Goal: Find specific page/section: Find specific page/section

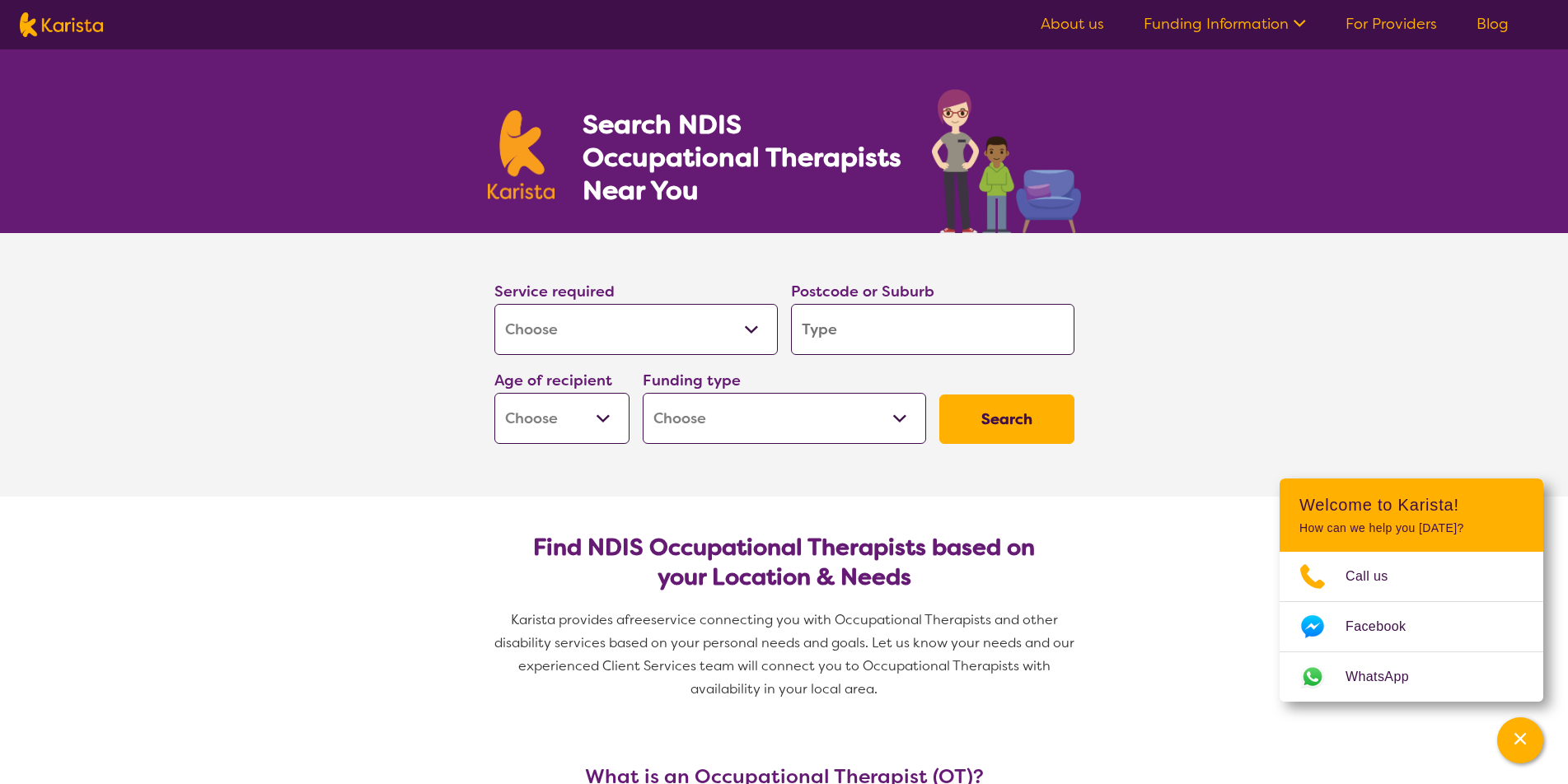
select select "[MEDICAL_DATA]"
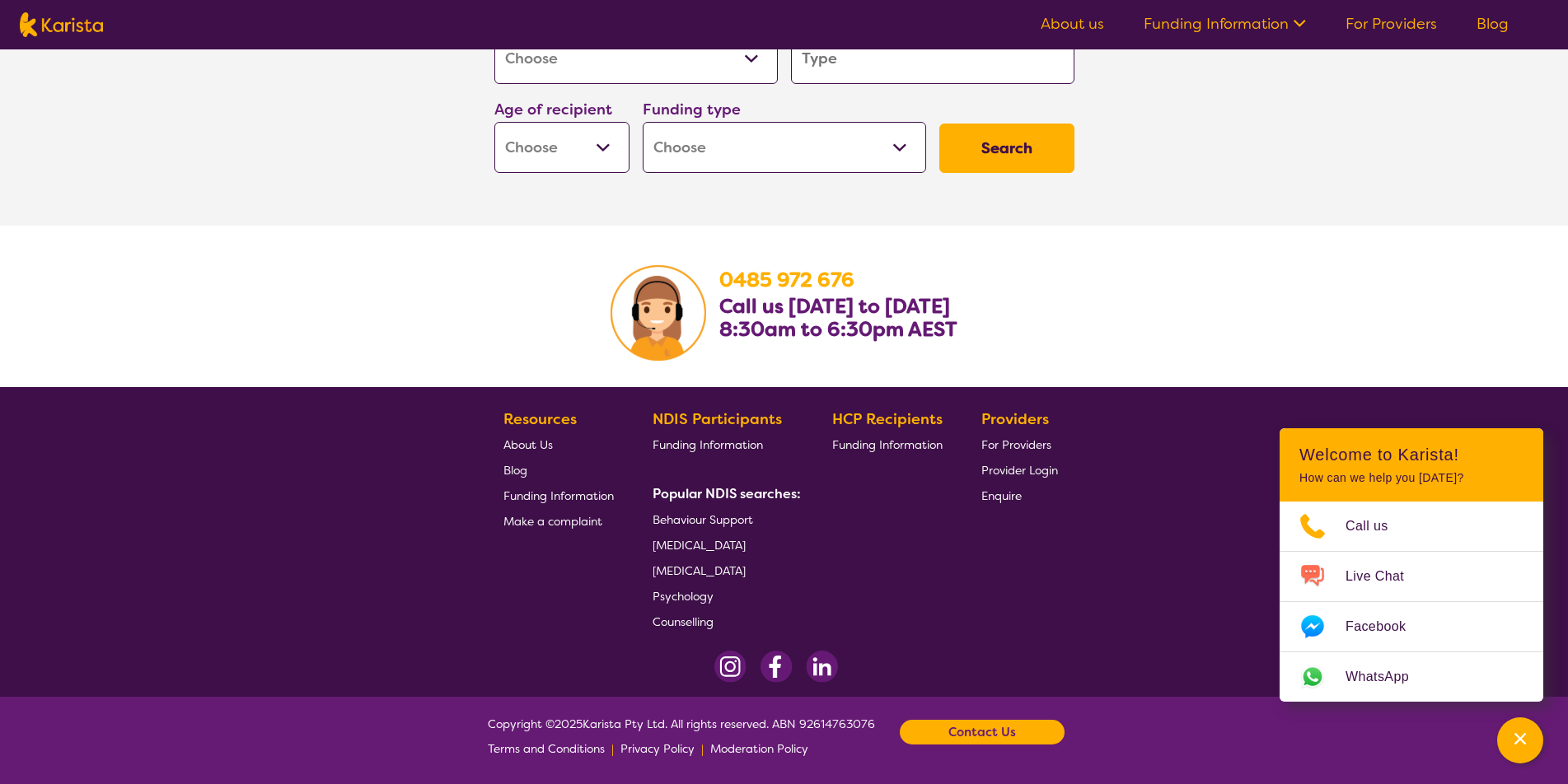
scroll to position [2559, 0]
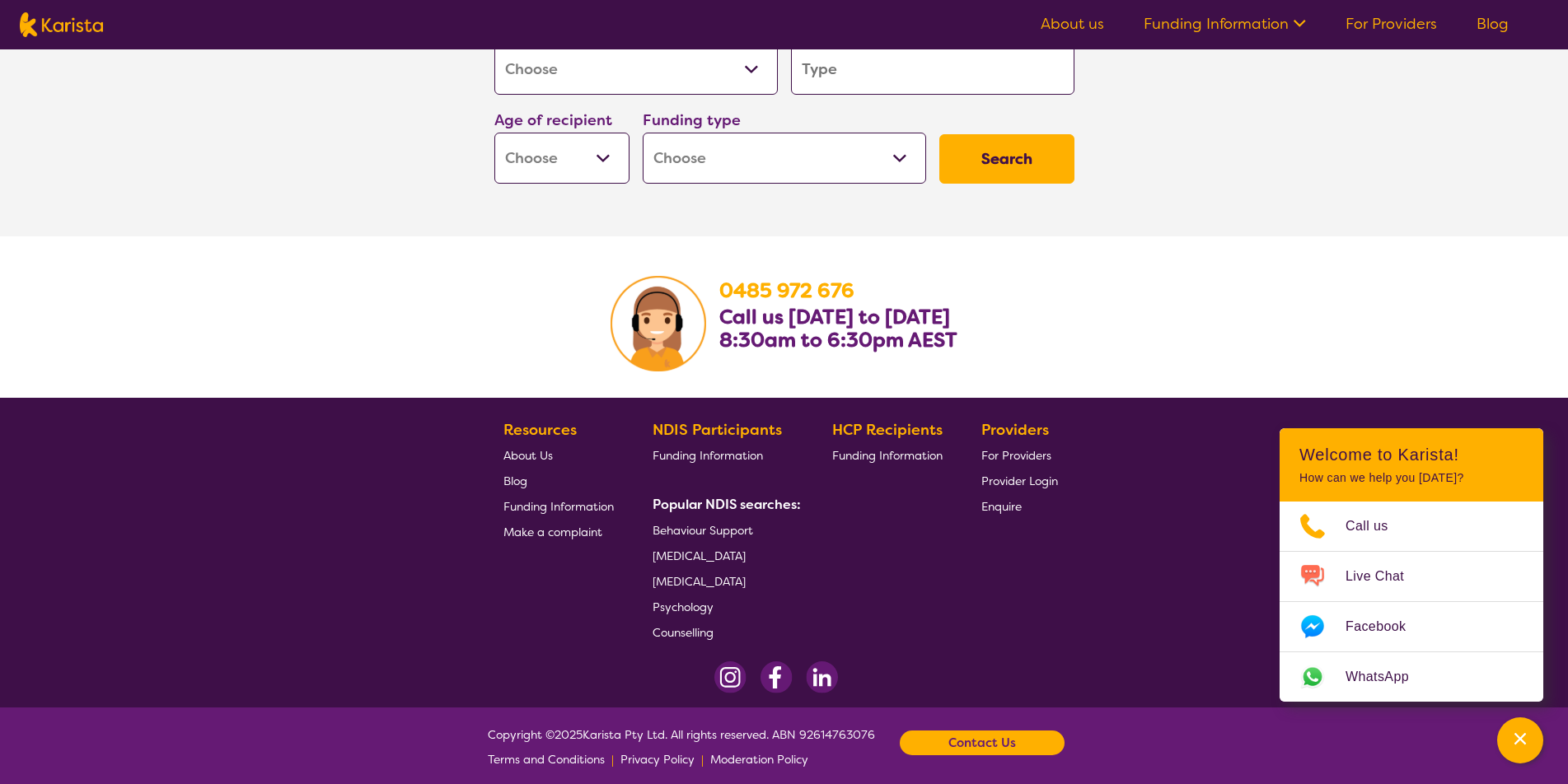
click at [675, 563] on span "[MEDICAL_DATA]" at bounding box center [700, 555] width 93 height 15
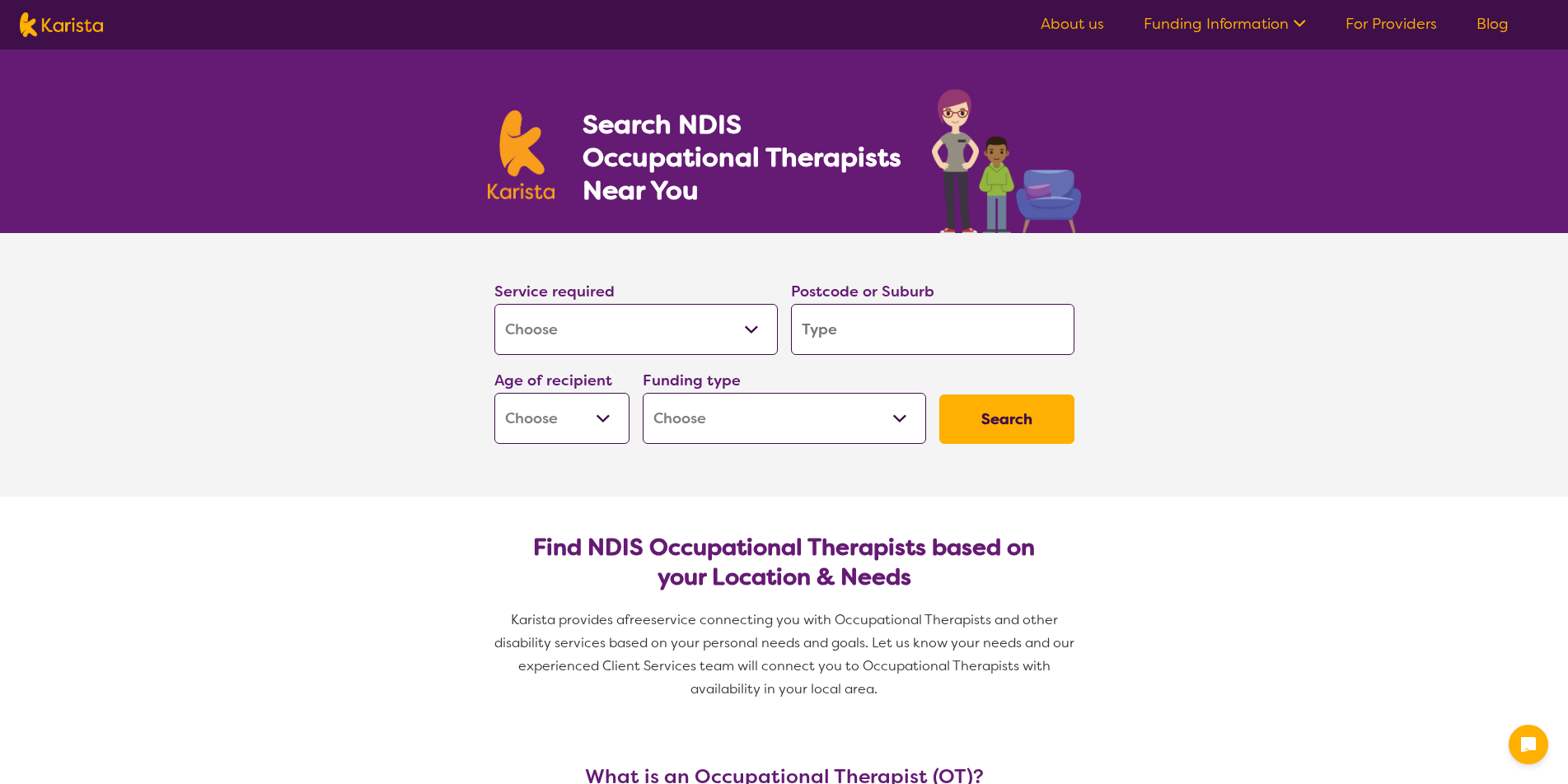
select select "[MEDICAL_DATA]"
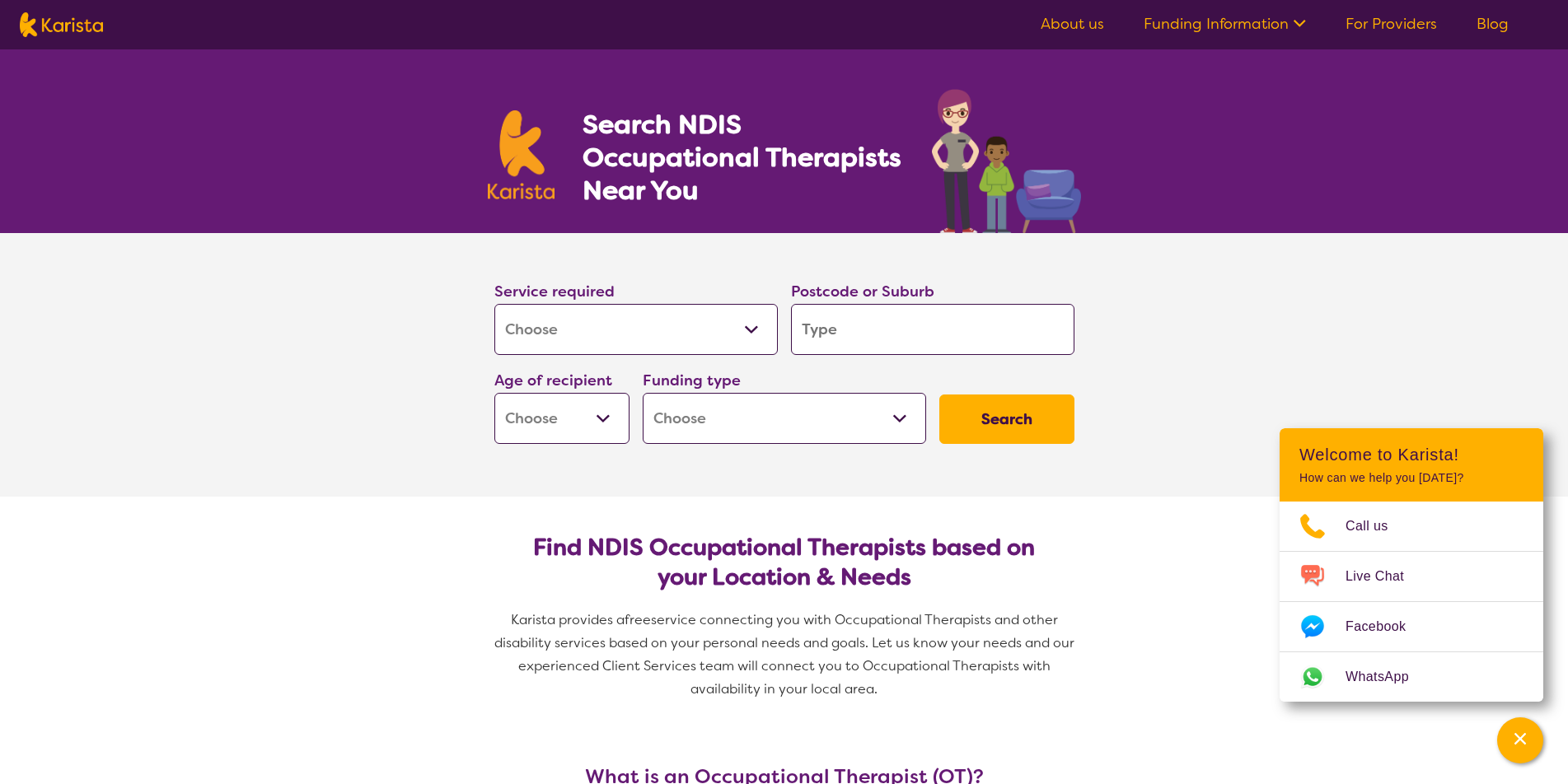
click at [912, 319] on input "search" at bounding box center [933, 329] width 283 height 51
type input "t"
type input "ta"
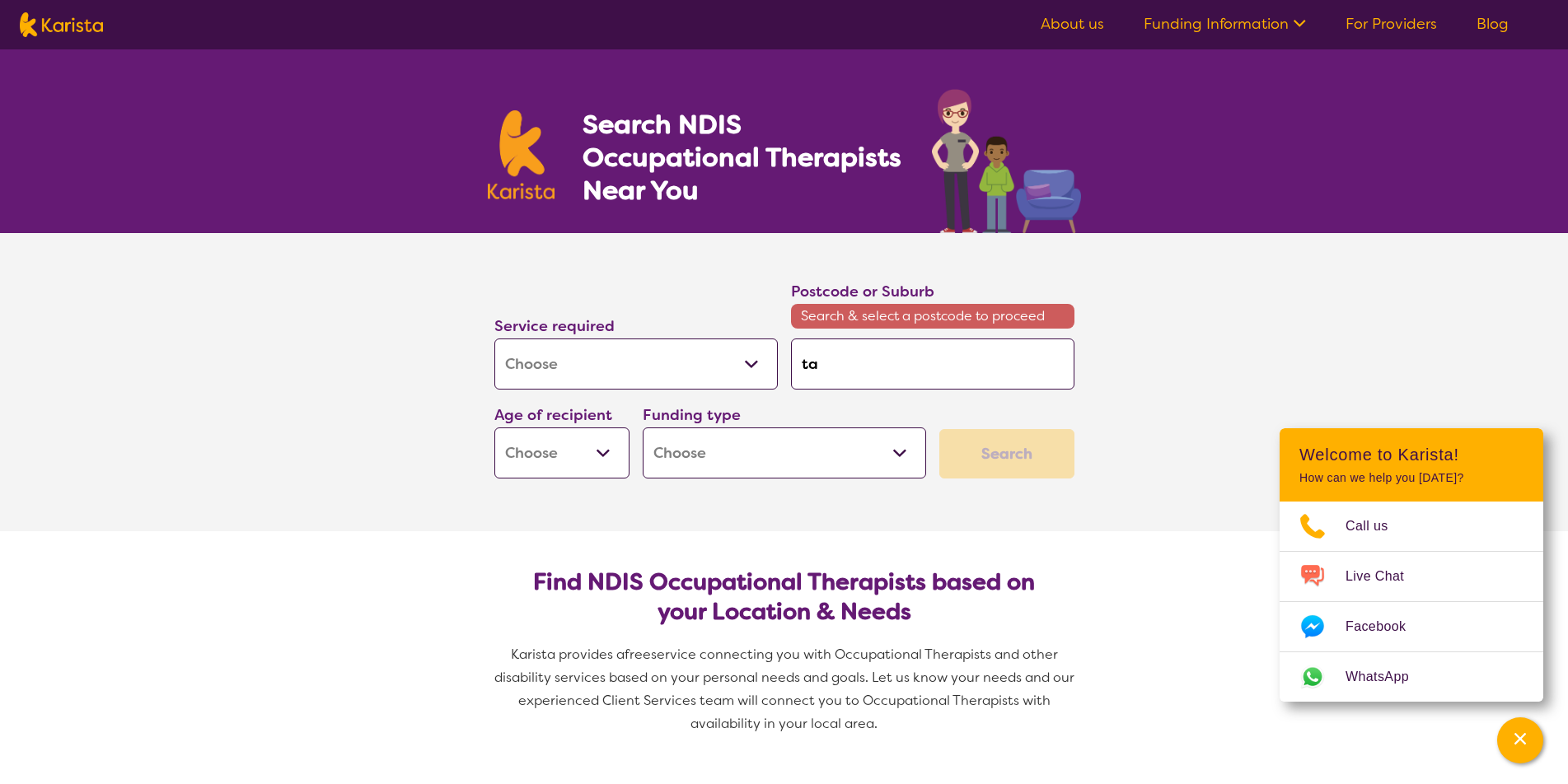
type input "tam"
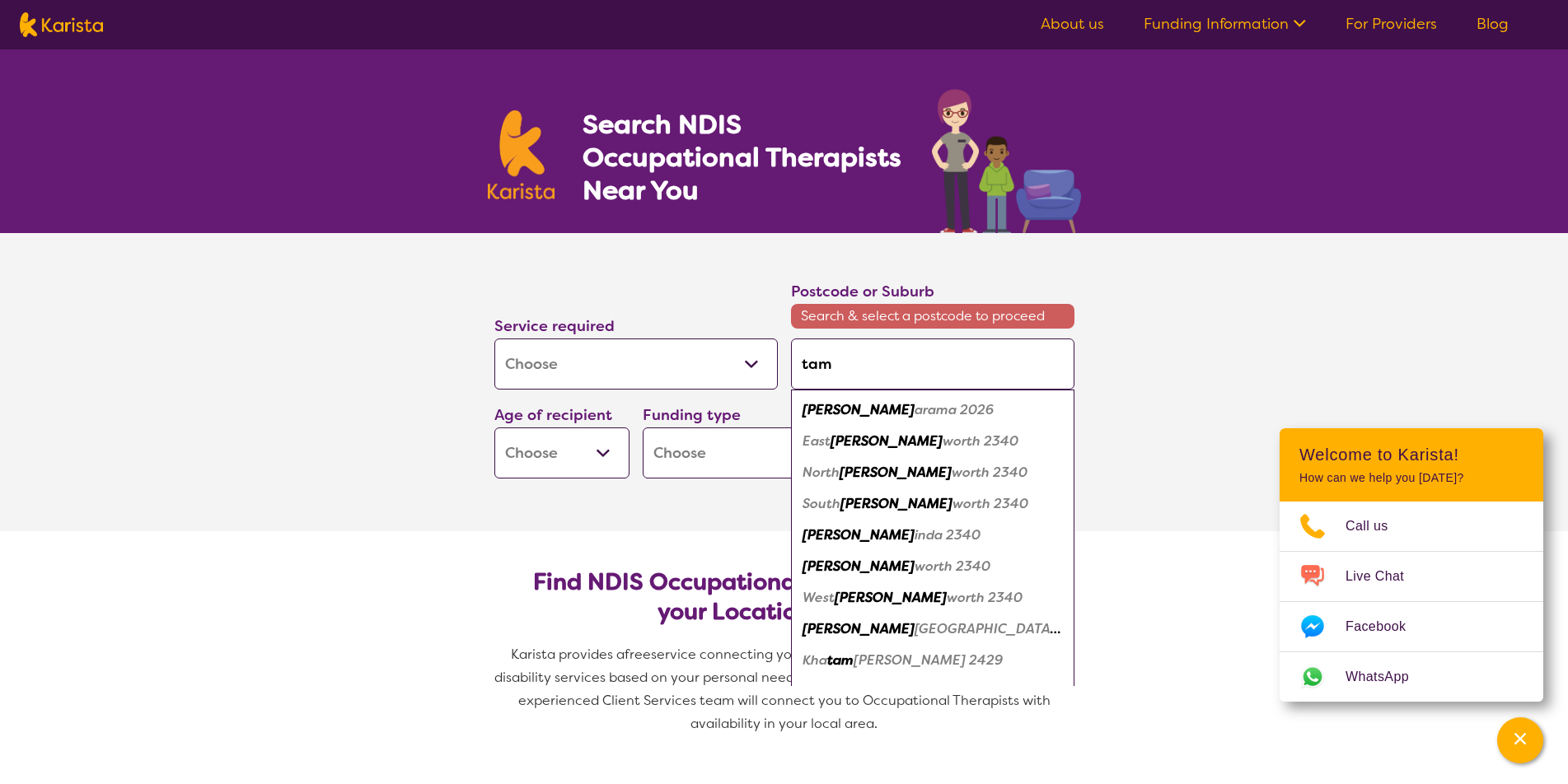
type input "tamw"
type input "tamwo"
type input "tamwor"
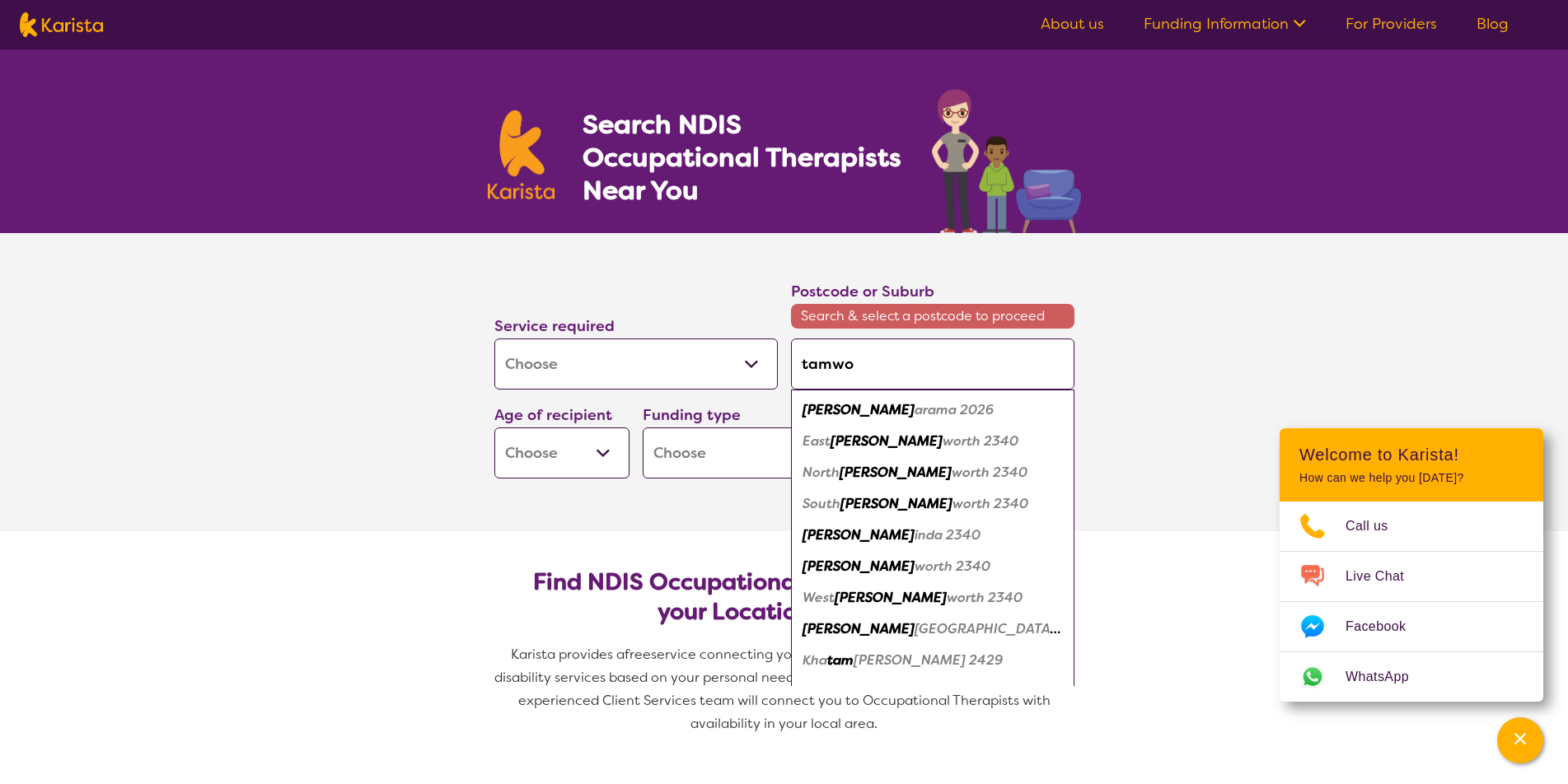
type input "tamwor"
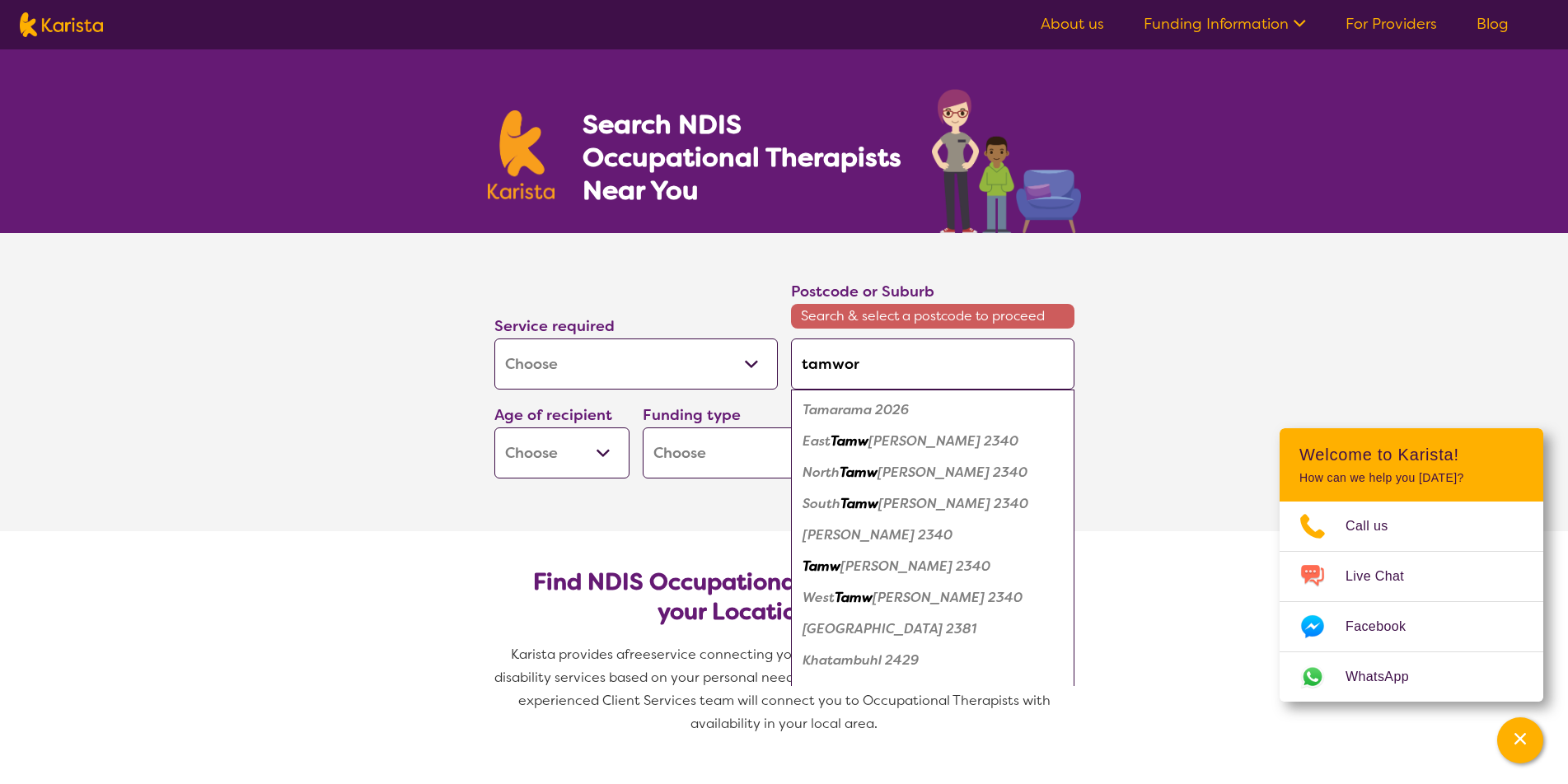
type input "tamwort"
type input "tamworth"
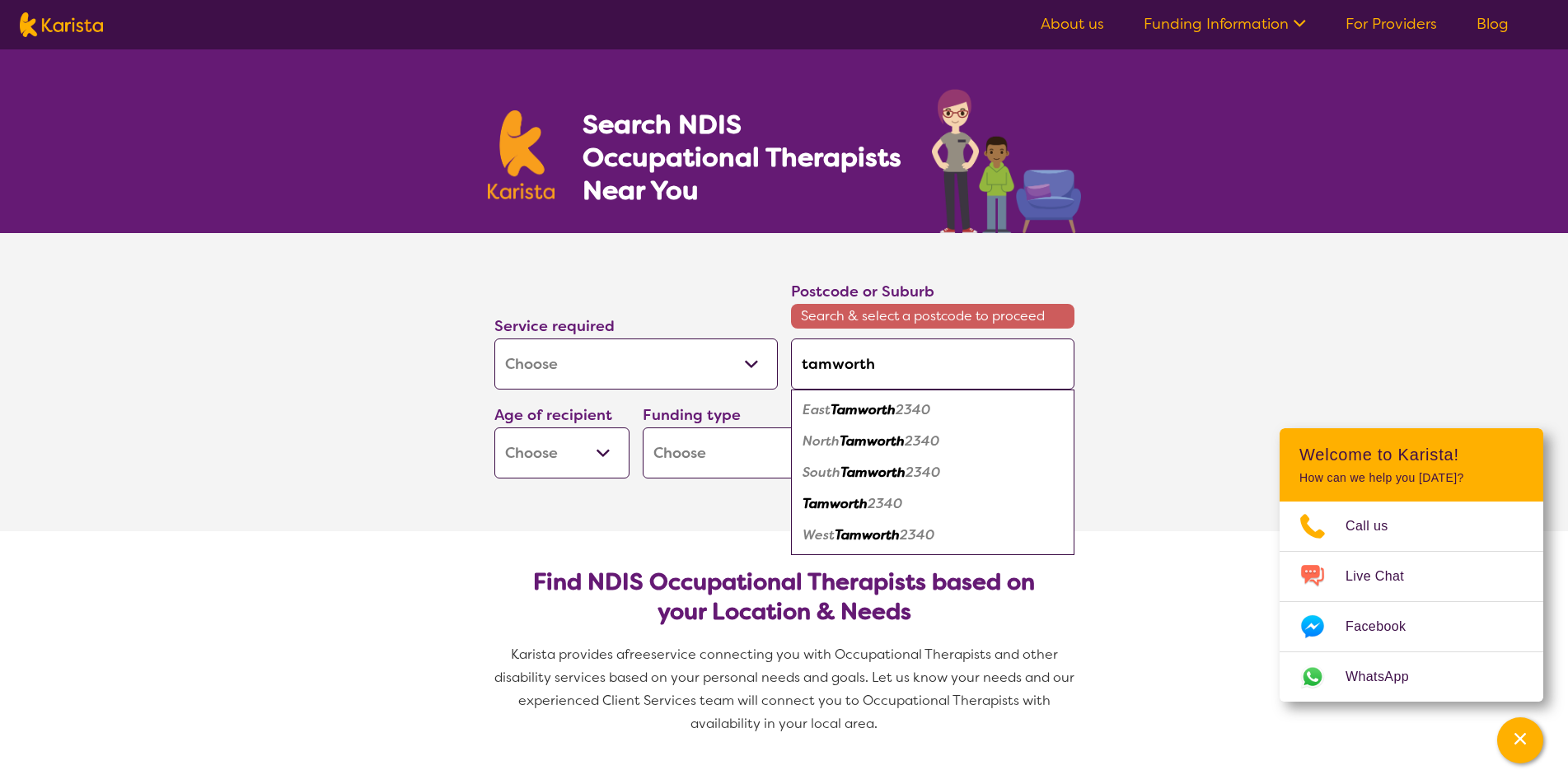
click at [871, 505] on em "2340" at bounding box center [885, 503] width 35 height 17
type input "2340"
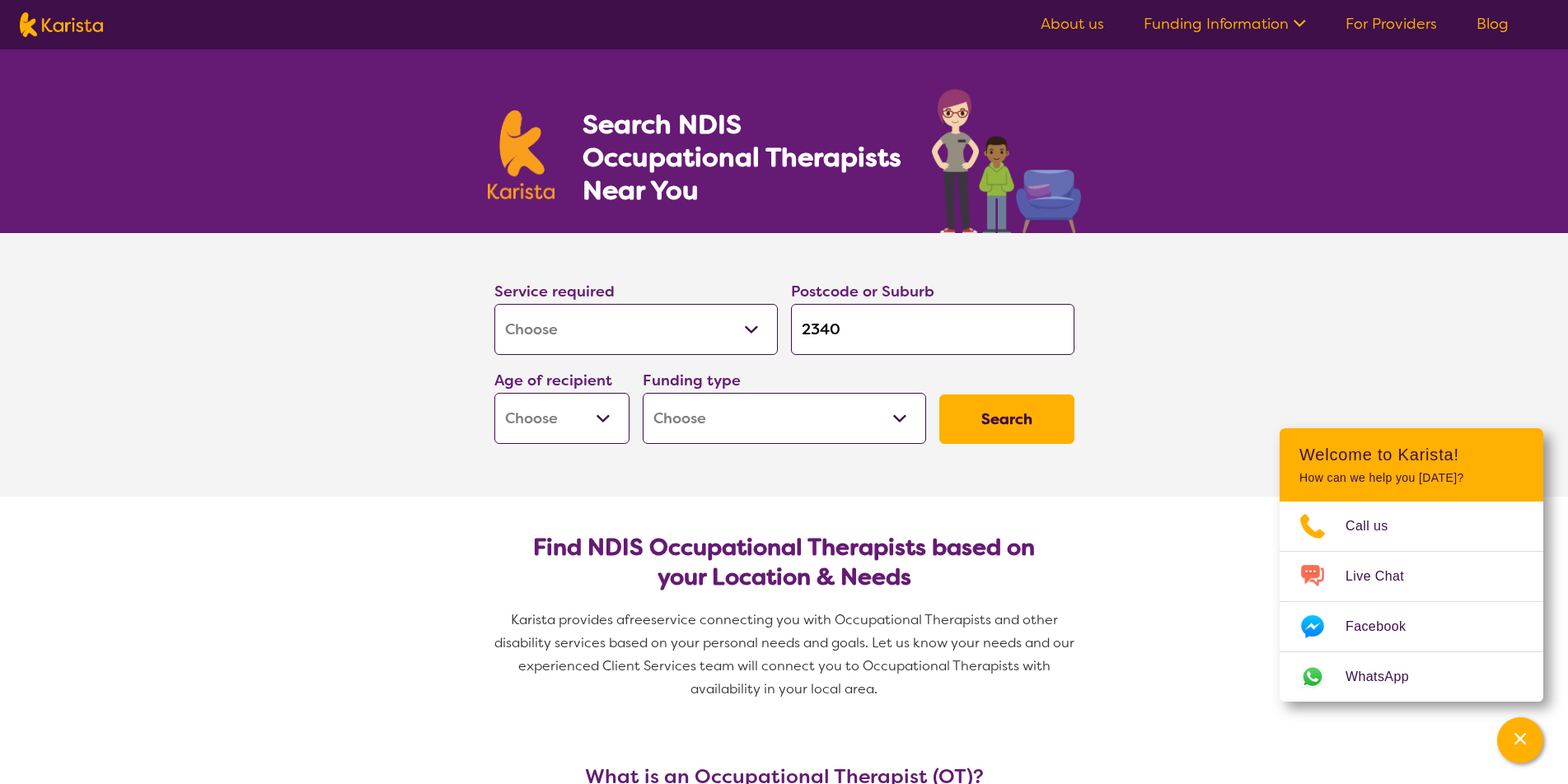
click at [1011, 432] on button "Search" at bounding box center [1007, 419] width 135 height 49
select select "AS"
select select "NDIS"
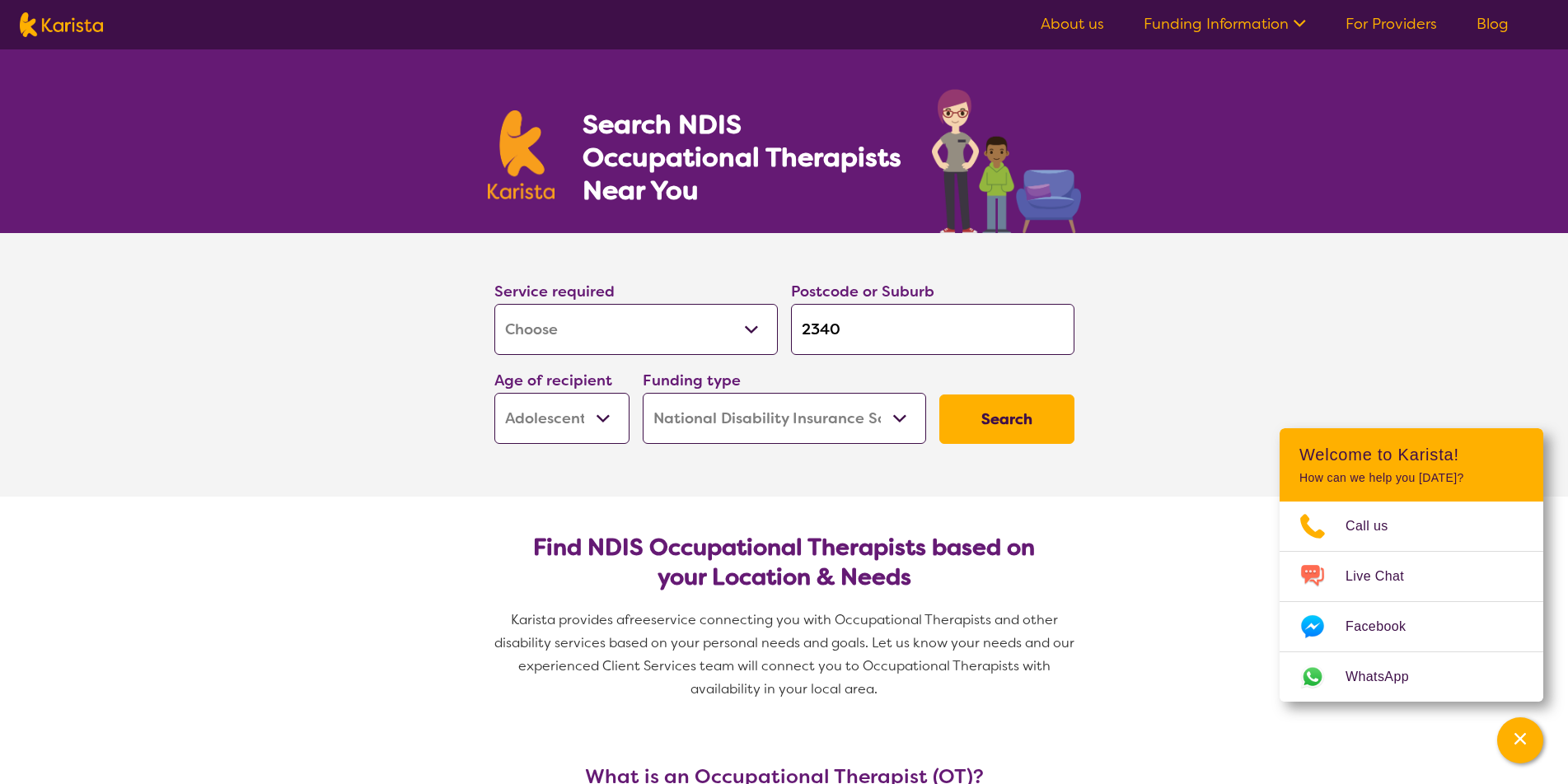
click at [1040, 401] on button "Search" at bounding box center [1007, 419] width 135 height 49
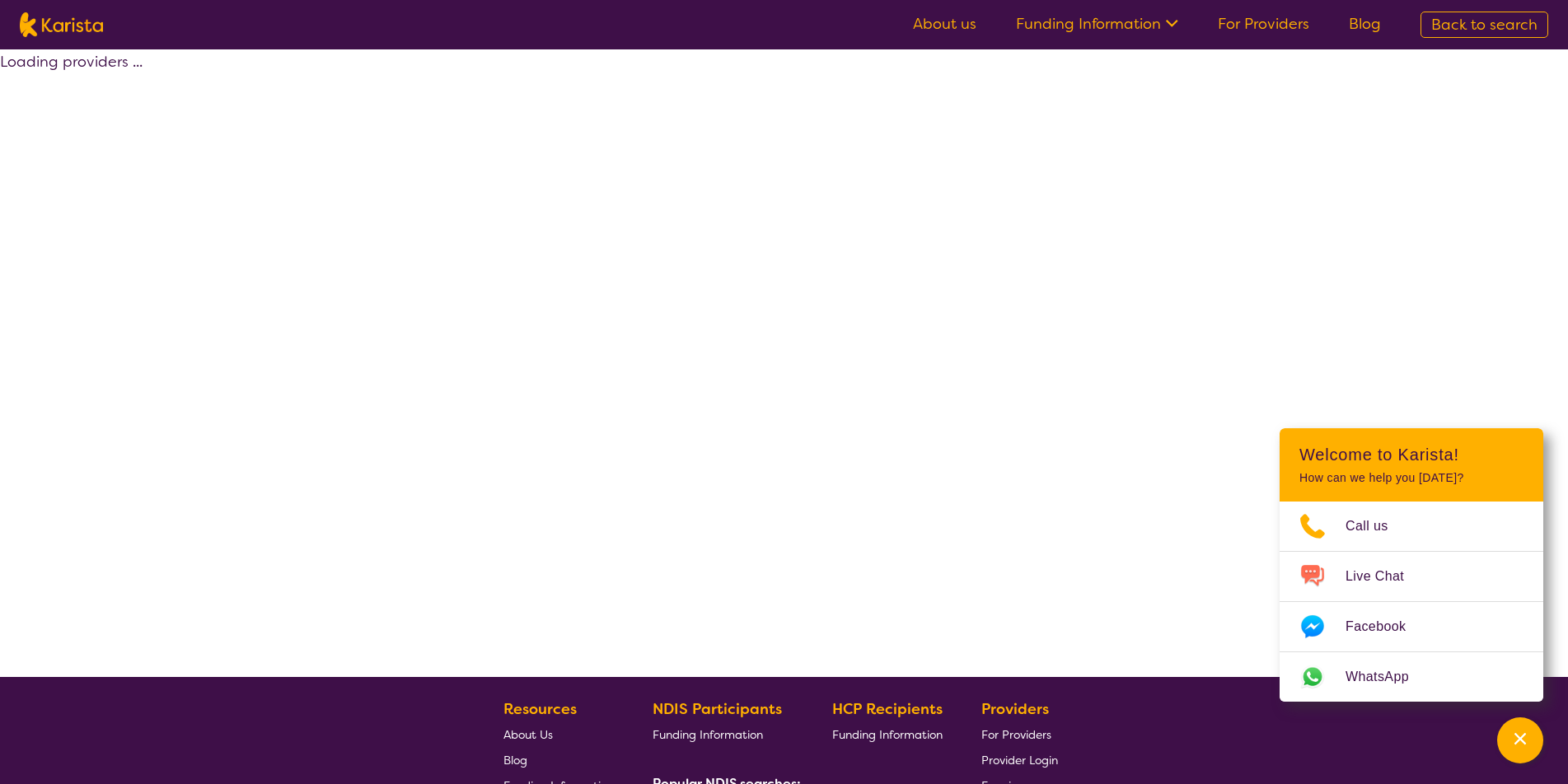
select select "by_score"
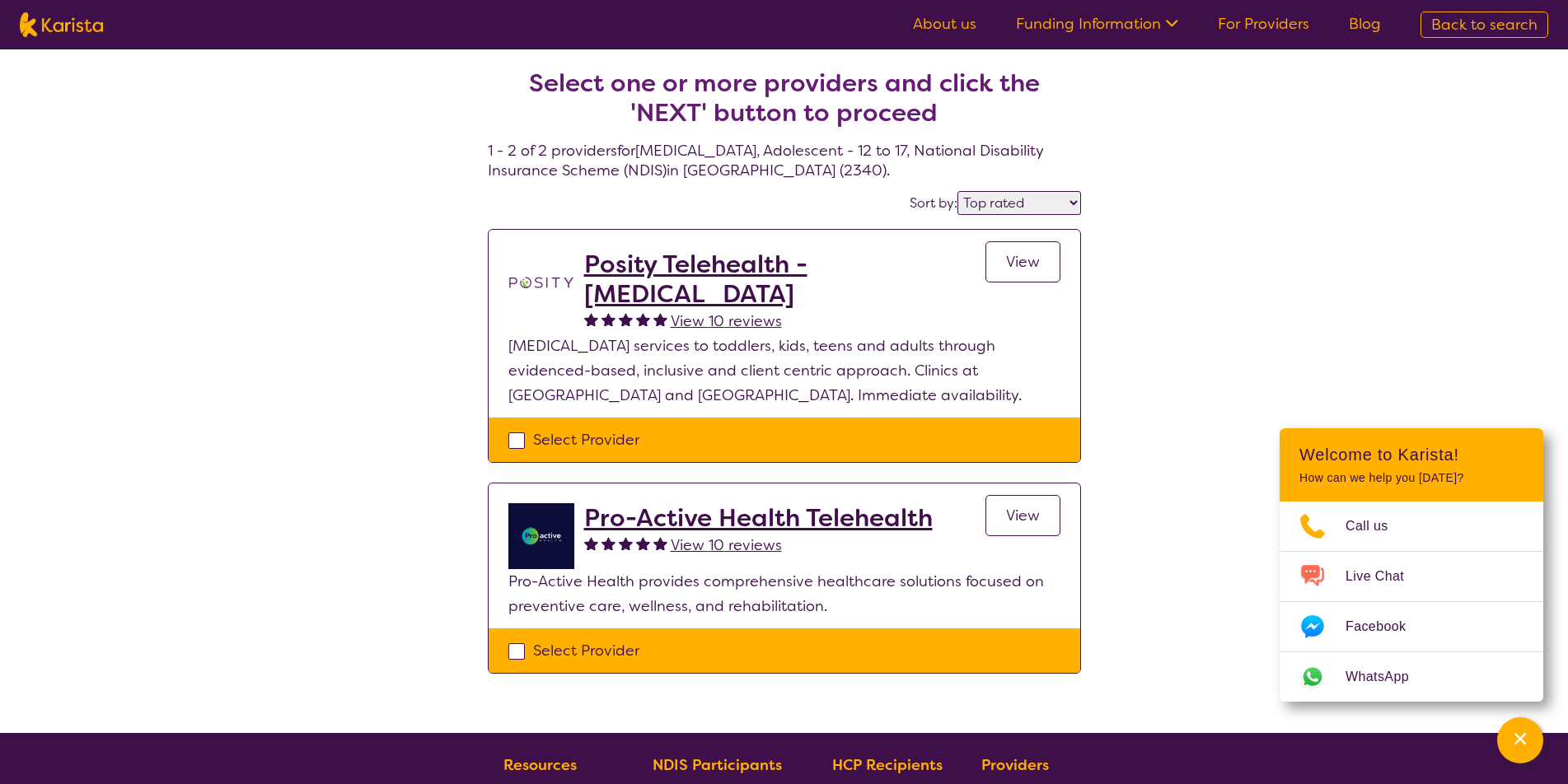
scroll to position [35, 0]
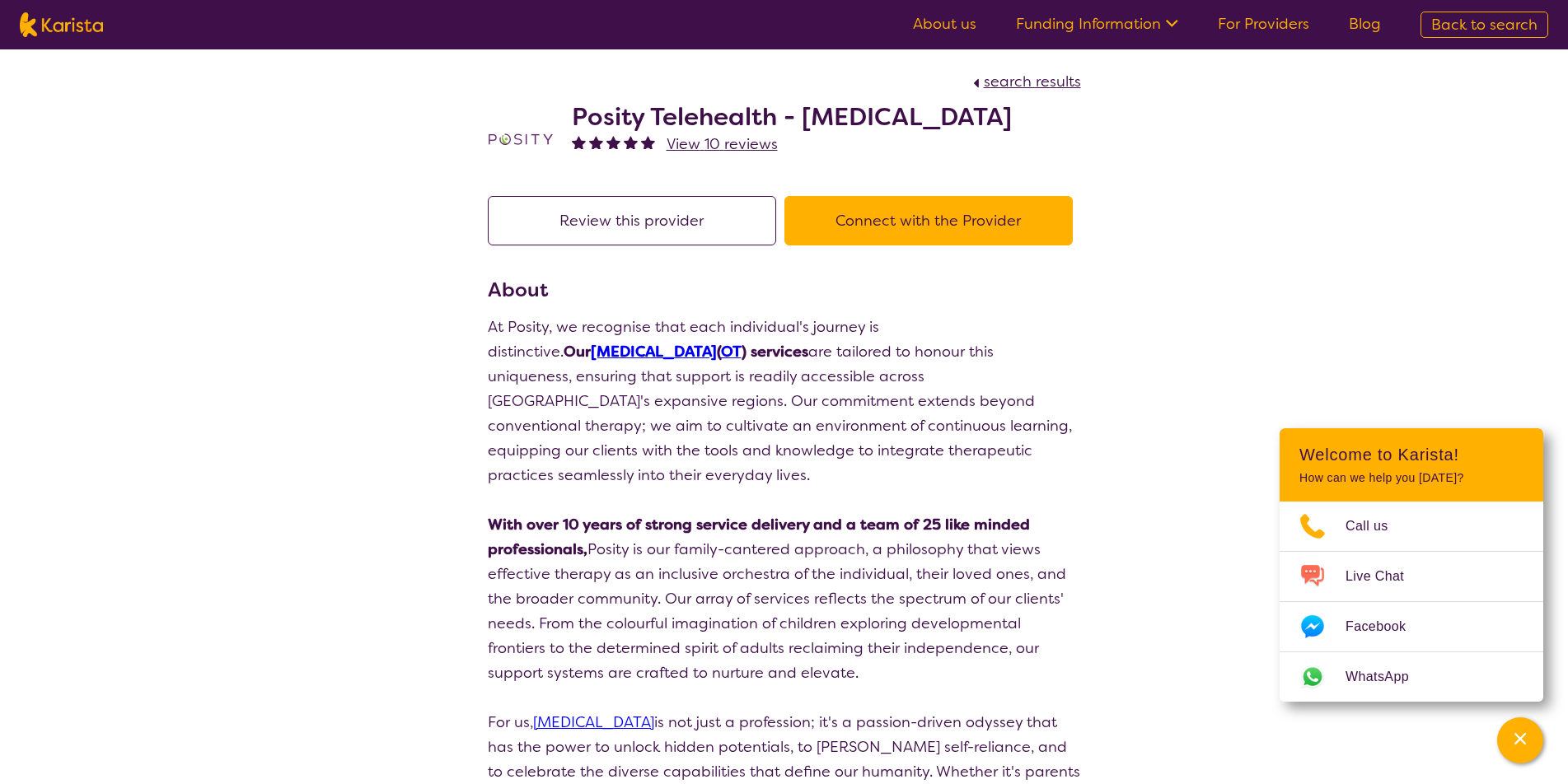
click at [950, 230] on button "Connect with the Provider" at bounding box center [928, 221] width 289 height 49
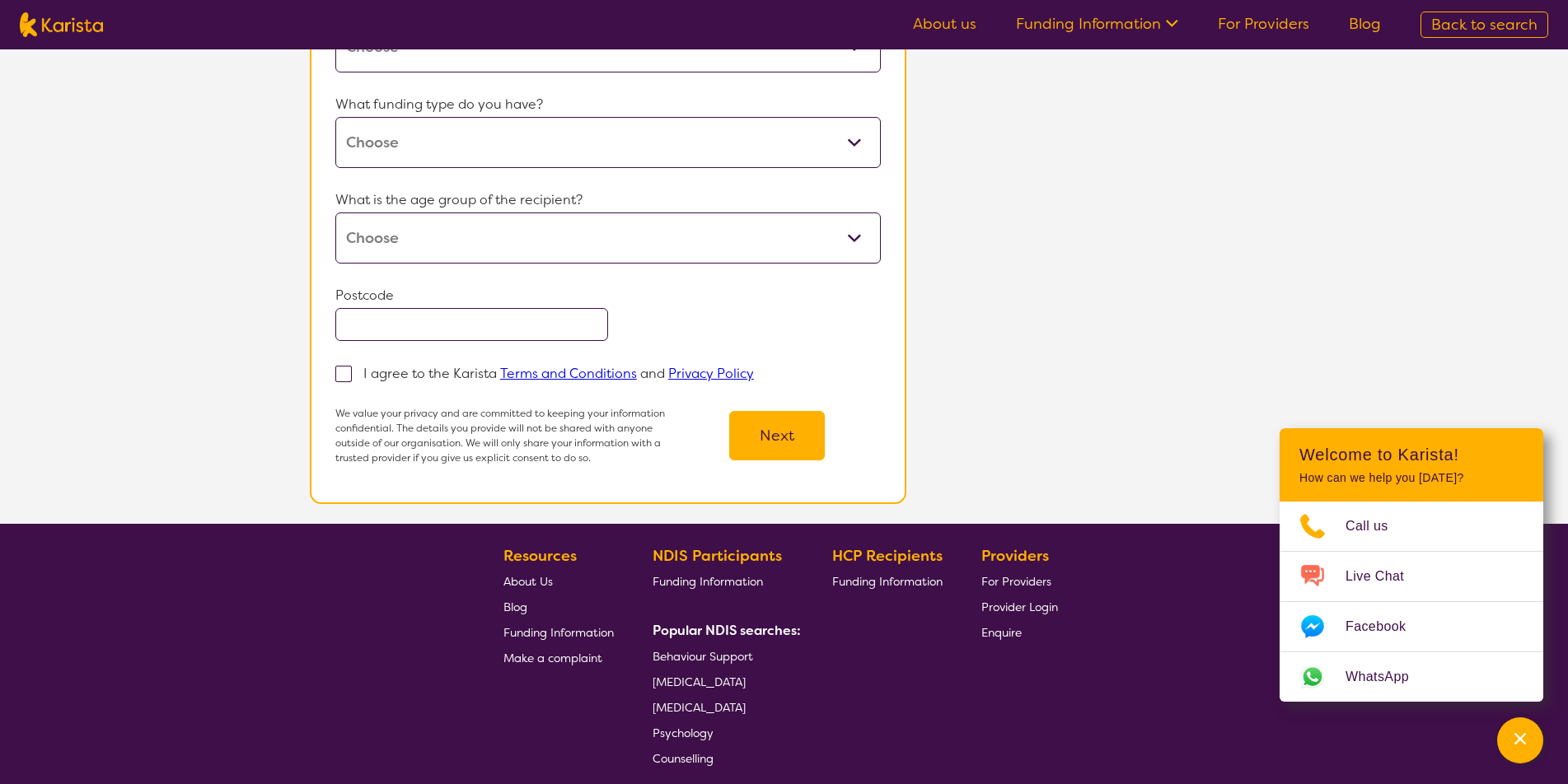
scroll to position [484, 0]
